Goal: Navigation & Orientation: Find specific page/section

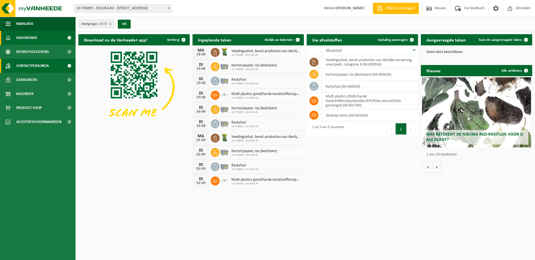
click at [43, 69] on span "Contactpersonen" at bounding box center [32, 66] width 32 height 14
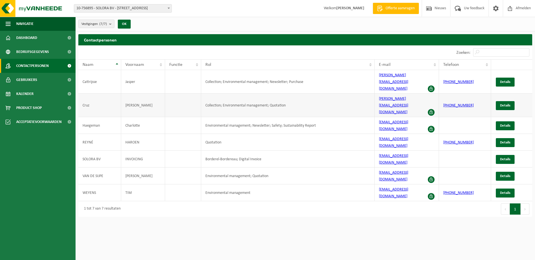
click at [149, 93] on td "Vladimir" at bounding box center [143, 104] width 44 height 23
click at [507, 80] on span "Details" at bounding box center [505, 82] width 10 height 4
click at [33, 39] on span "Dashboard" at bounding box center [26, 38] width 21 height 14
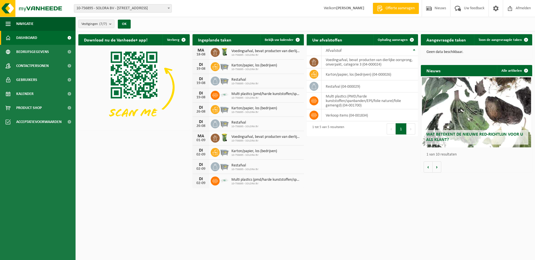
click at [235, 68] on span "10-756895 - SOLORA BV" at bounding box center [254, 69] width 46 height 3
click at [215, 65] on icon at bounding box center [215, 67] width 6 height 6
drag, startPoint x: 215, startPoint y: 65, endPoint x: 236, endPoint y: 65, distance: 21.3
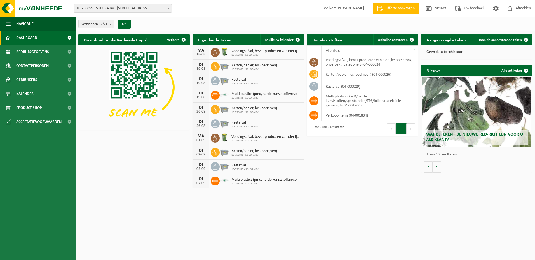
click at [236, 65] on span "Karton/papier, los (bedrijven)" at bounding box center [254, 65] width 46 height 4
click at [127, 24] on button "OK" at bounding box center [124, 24] width 13 height 9
click at [526, 40] on span at bounding box center [525, 39] width 11 height 11
click at [39, 109] on span "Product Shop" at bounding box center [28, 108] width 25 height 14
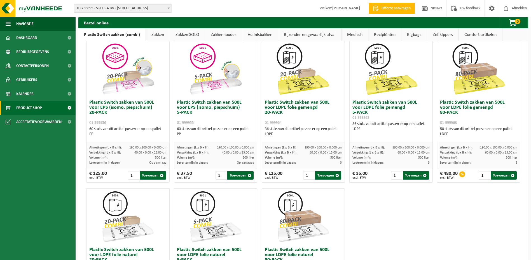
scroll to position [265, 0]
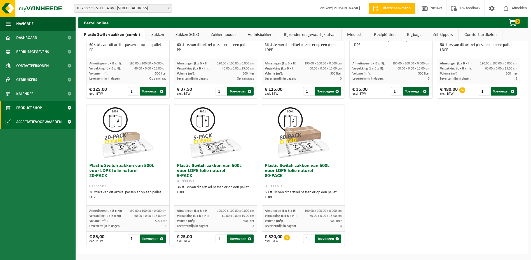
click at [67, 121] on span at bounding box center [69, 122] width 13 height 14
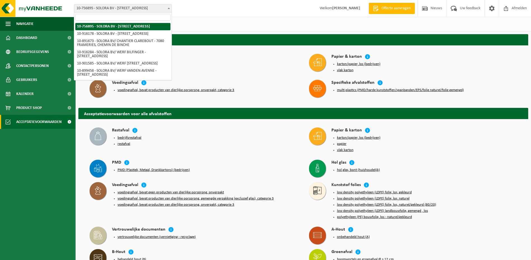
click at [170, 9] on span at bounding box center [169, 7] width 6 height 7
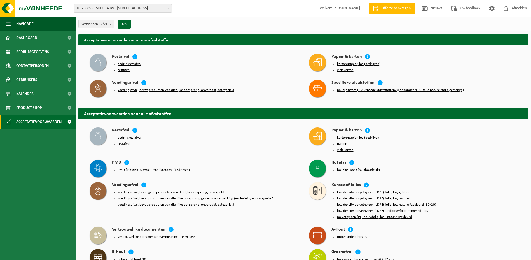
click at [170, 9] on span at bounding box center [169, 7] width 6 height 7
click at [492, 9] on span at bounding box center [491, 8] width 8 height 17
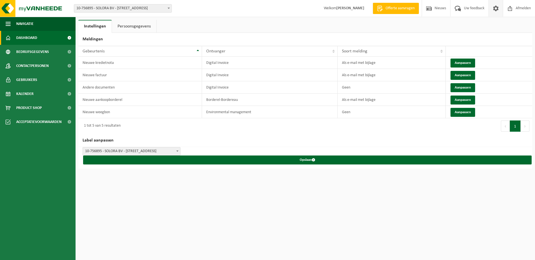
click at [33, 40] on span "Dashboard" at bounding box center [26, 38] width 21 height 14
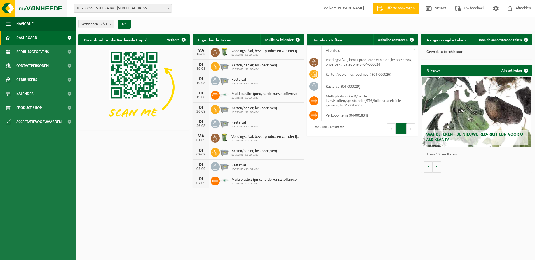
click at [37, 8] on img at bounding box center [33, 8] width 67 height 17
